Goal: Task Accomplishment & Management: Manage account settings

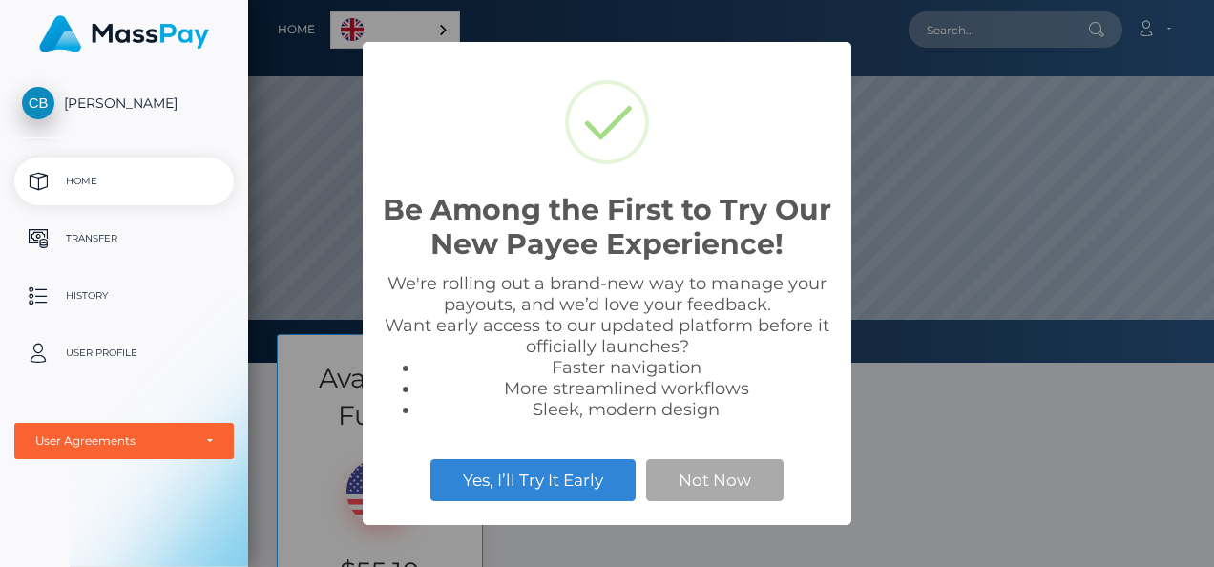
scroll to position [363, 966]
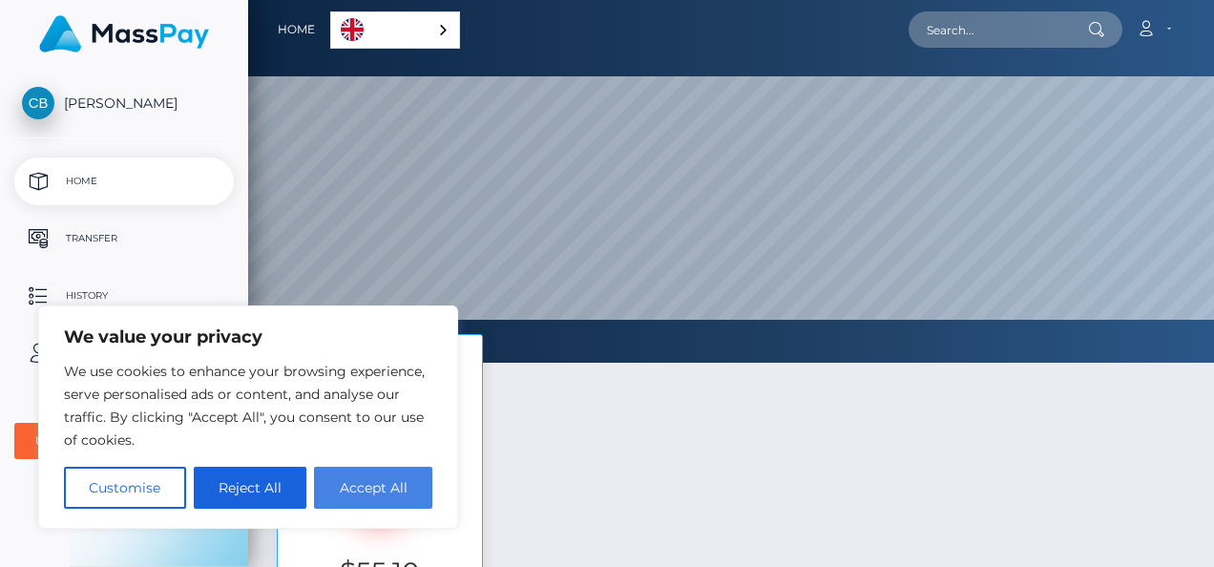
click at [361, 496] on button "Accept All" at bounding box center [373, 488] width 118 height 42
checkbox input "true"
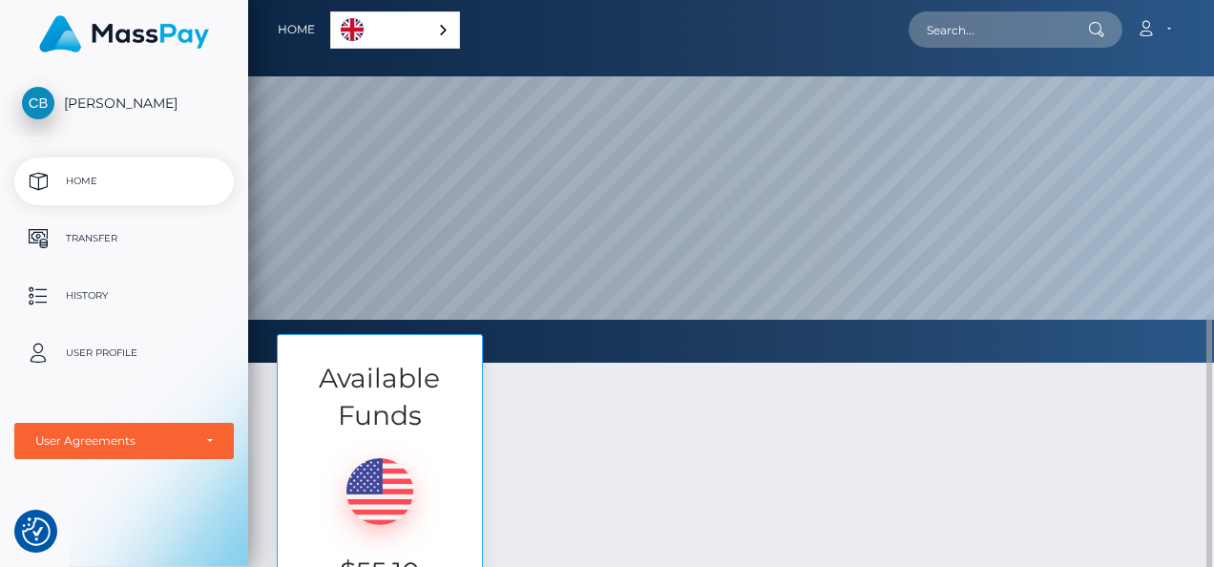
scroll to position [308, 0]
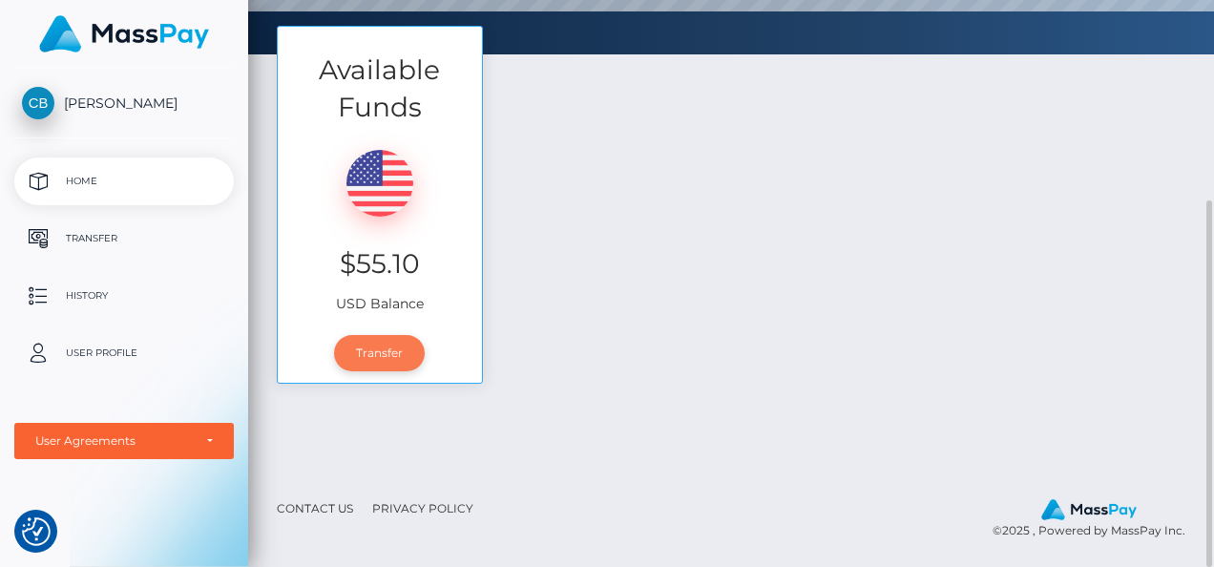
click at [369, 363] on link "Transfer" at bounding box center [379, 353] width 91 height 36
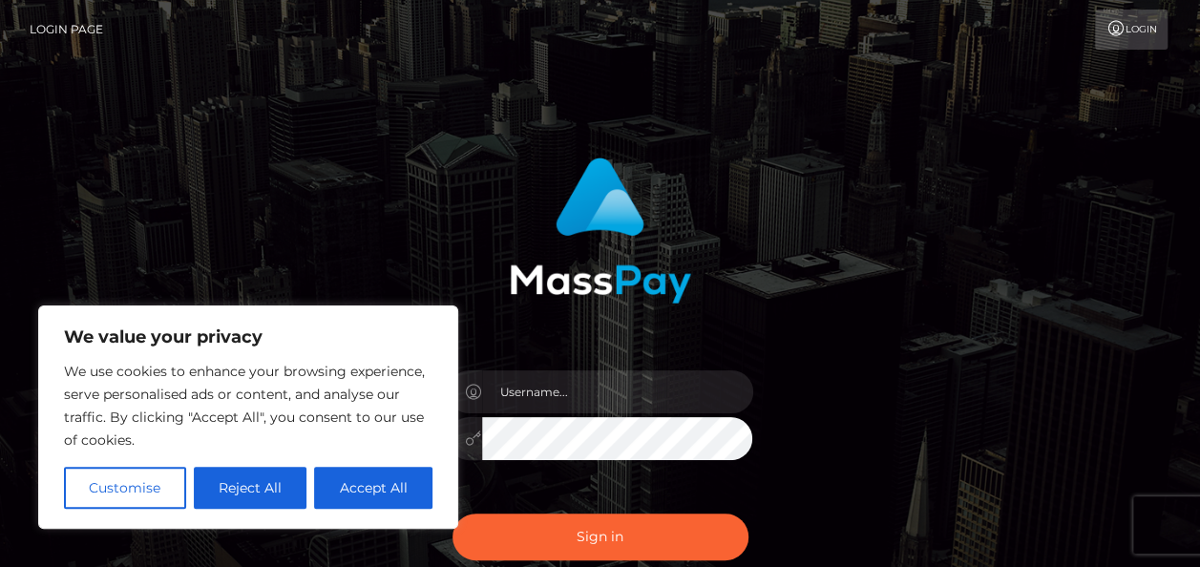
click at [368, 479] on button "Accept All" at bounding box center [373, 488] width 118 height 42
checkbox input "true"
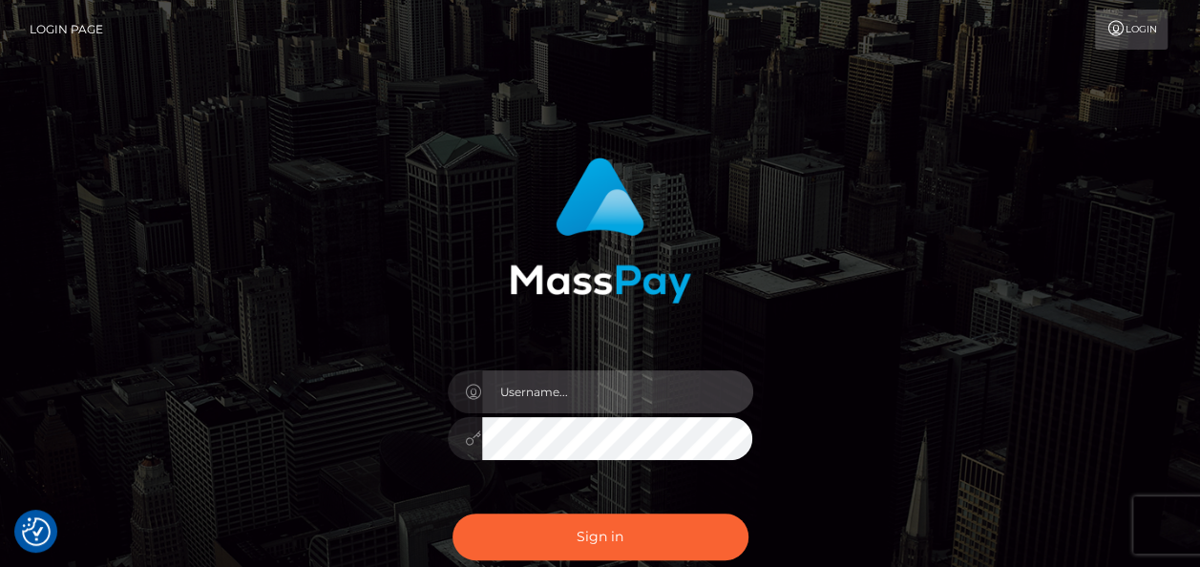
click at [516, 395] on input "text" at bounding box center [617, 391] width 271 height 43
type input "[DATE]"
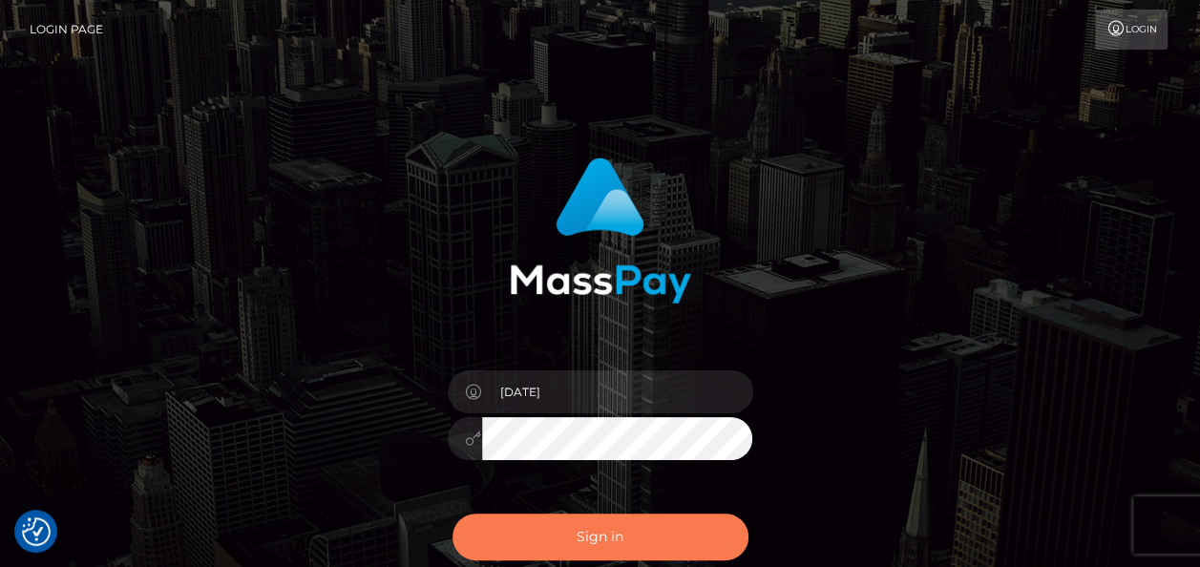
click at [543, 530] on button "Sign in" at bounding box center [601, 537] width 296 height 47
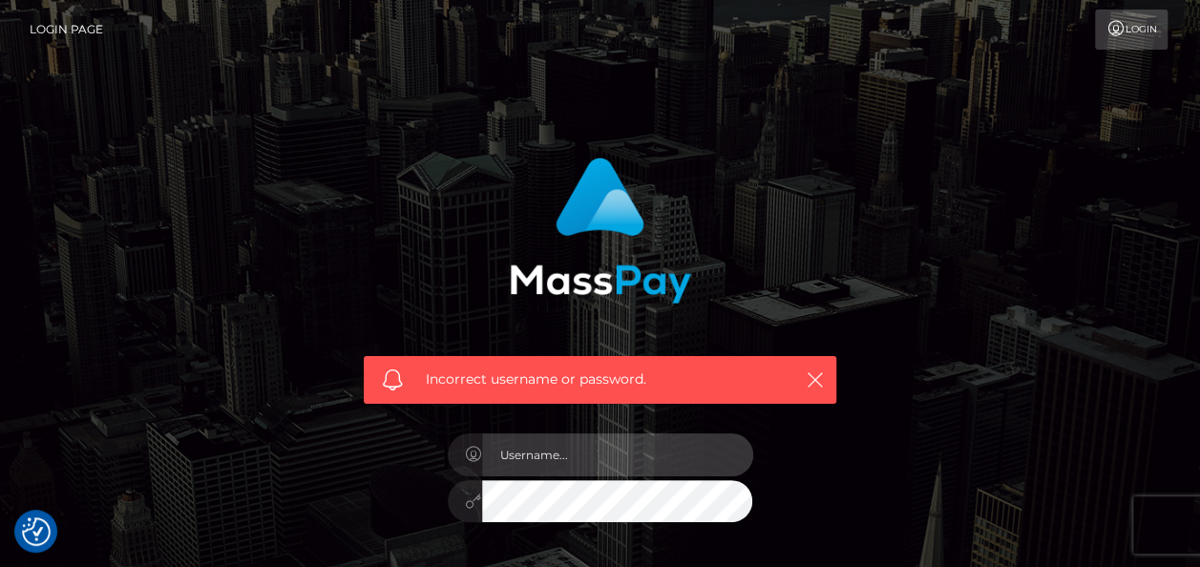
click at [584, 451] on input "text" at bounding box center [617, 454] width 271 height 43
type input "C"
drag, startPoint x: 595, startPoint y: 473, endPoint x: 474, endPoint y: 462, distance: 121.7
click at [474, 462] on div "[DATE]" at bounding box center [601, 451] width 306 height 37
type input "[EMAIL_ADDRESS][DOMAIN_NAME]"
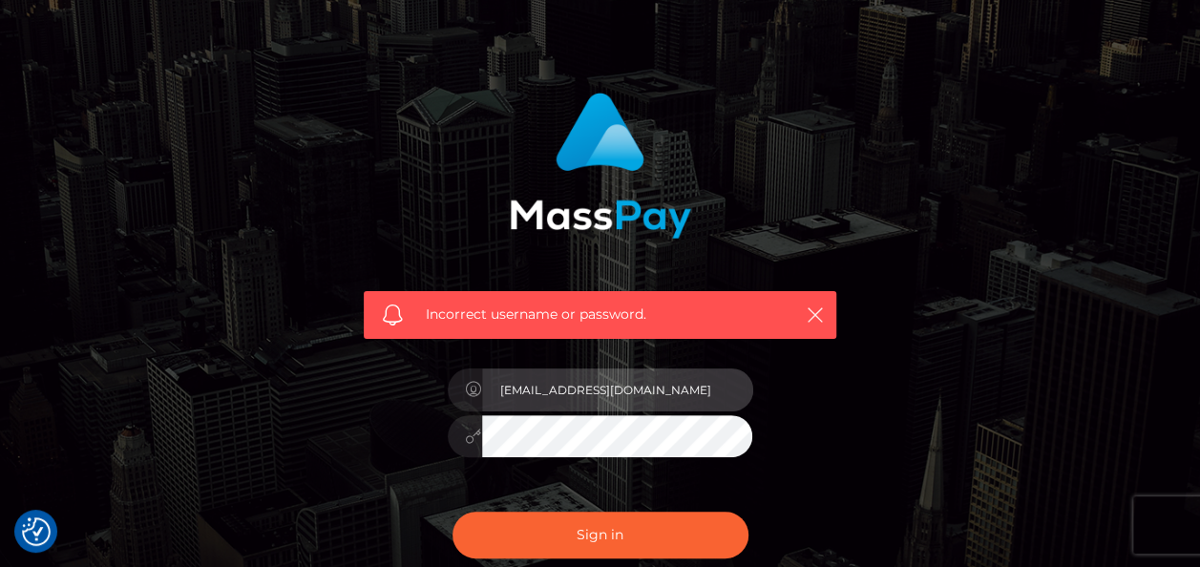
scroll to position [191, 0]
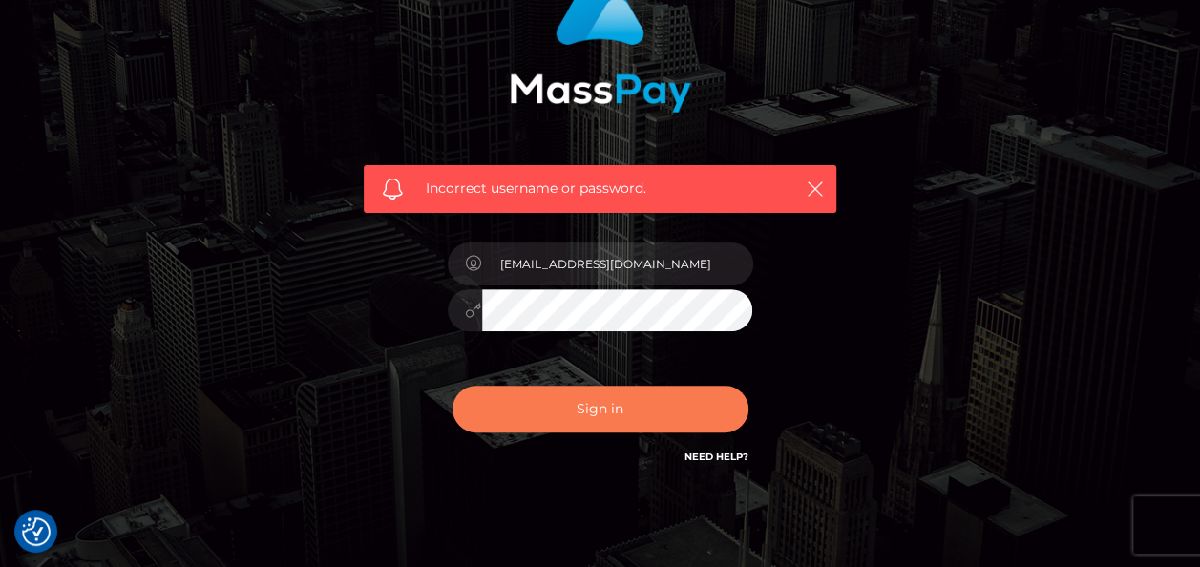
click at [707, 424] on button "Sign in" at bounding box center [601, 409] width 296 height 47
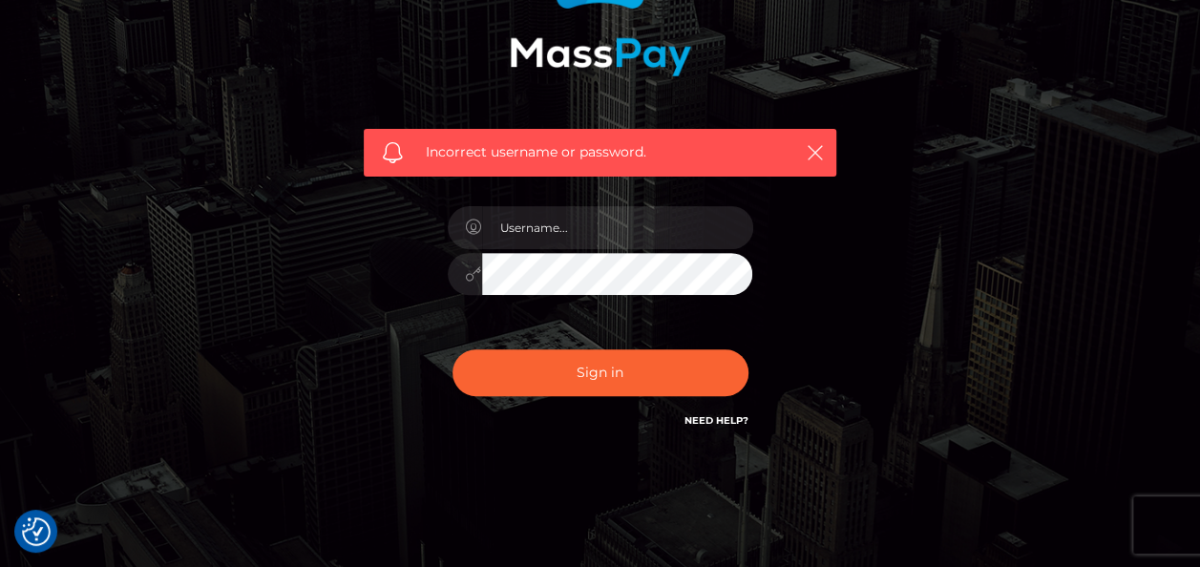
scroll to position [267, 0]
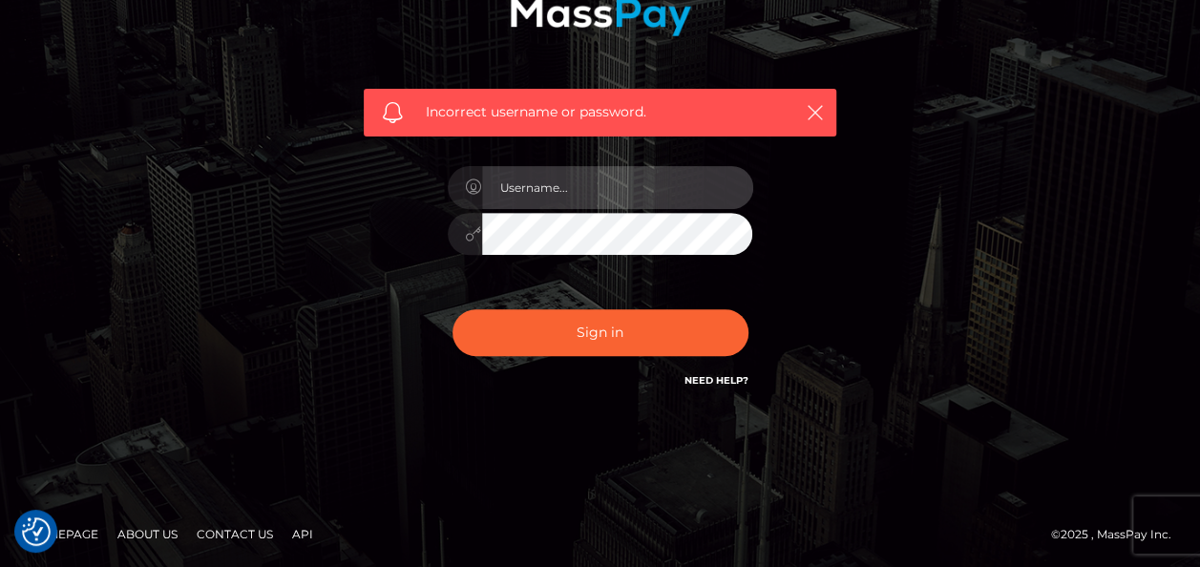
click at [642, 182] on input "text" at bounding box center [617, 187] width 271 height 43
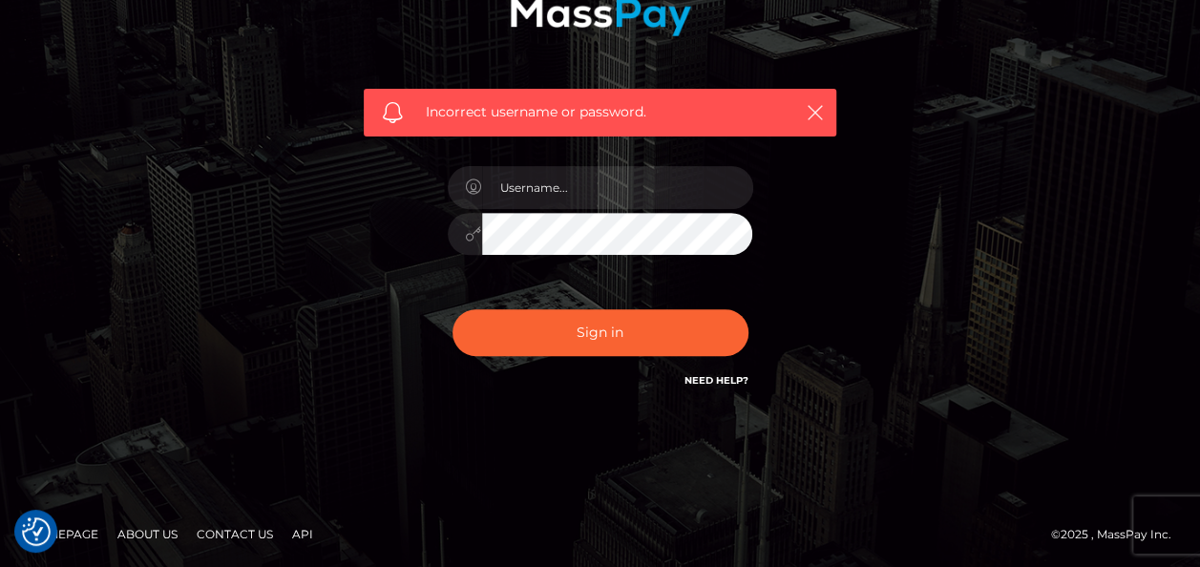
click at [584, 425] on div "Incorrect username or password." at bounding box center [600, 150] width 1200 height 835
